Goal: Browse casually

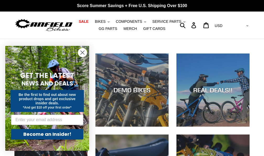
click at [0, 0] on p "Score Summer Savings + Free U.S. Shipping Over $100" at bounding box center [132, 6] width 264 height 12
click at [0, 0] on link "Score Summer Savings + Free U.S. Shipping Over $100" at bounding box center [132, 6] width 264 height 12
